Goal: Transaction & Acquisition: Purchase product/service

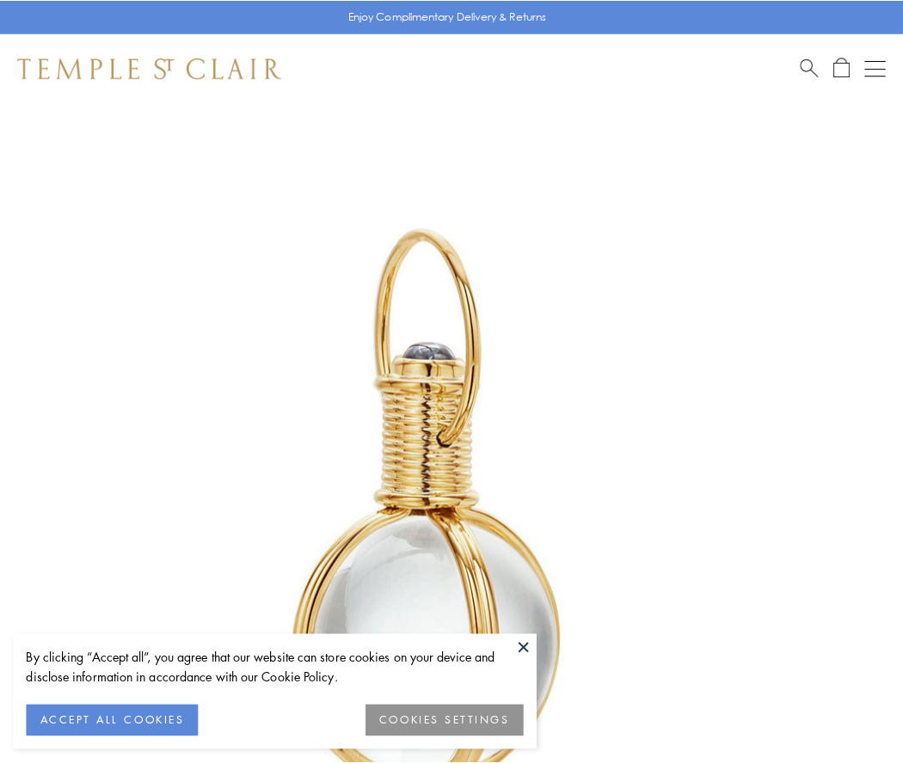
scroll to position [449, 0]
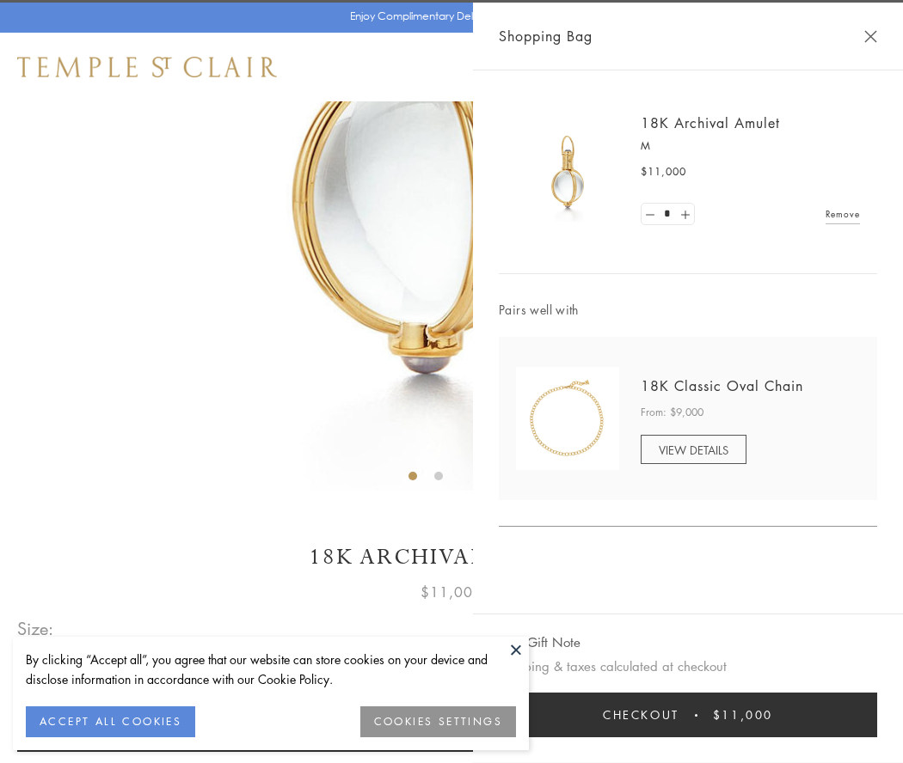
click at [688, 715] on button "Checkout $11,000" at bounding box center [688, 715] width 378 height 45
